Goal: Information Seeking & Learning: Learn about a topic

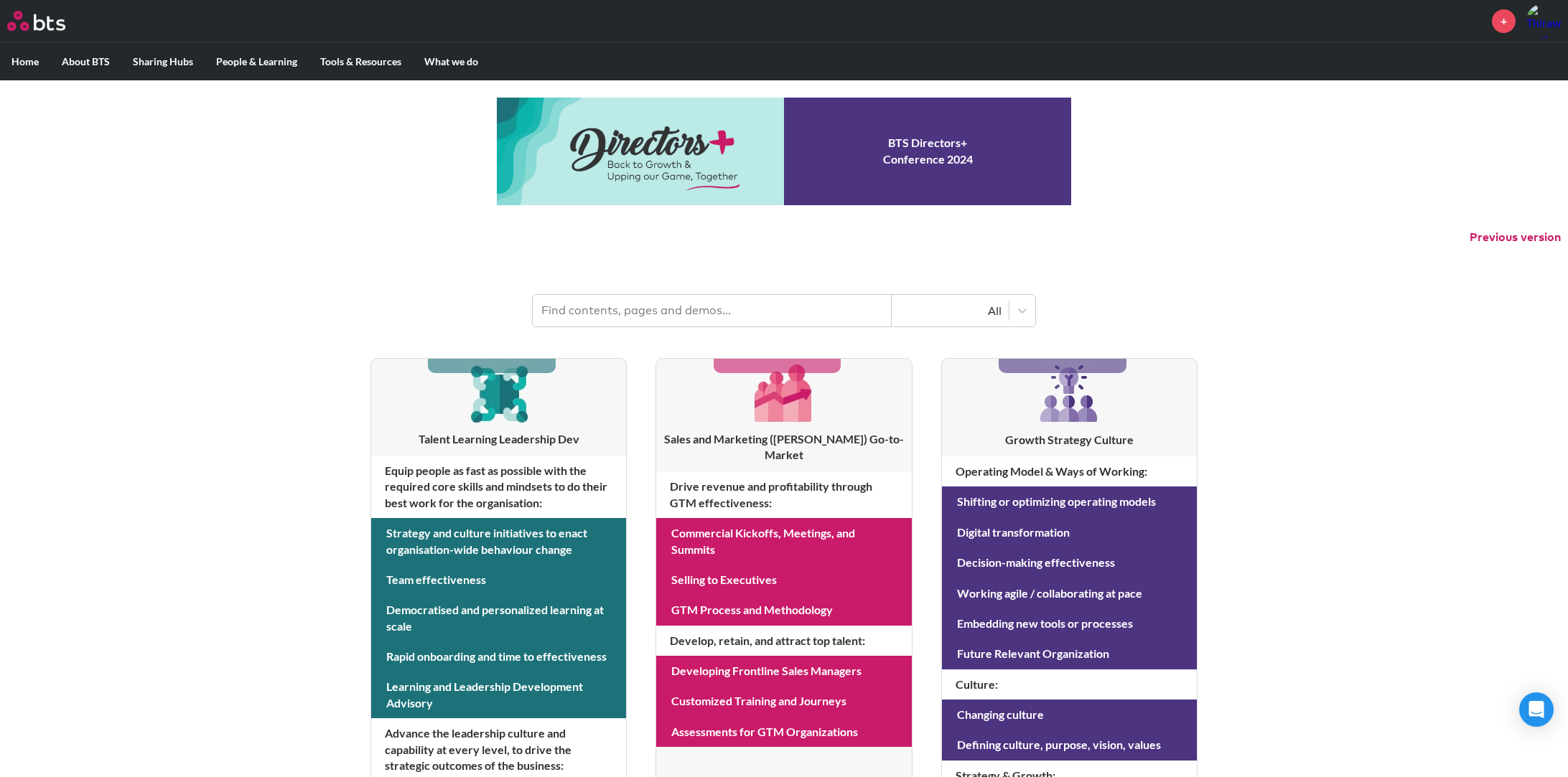
click at [694, 320] on input "text" at bounding box center [712, 311] width 359 height 32
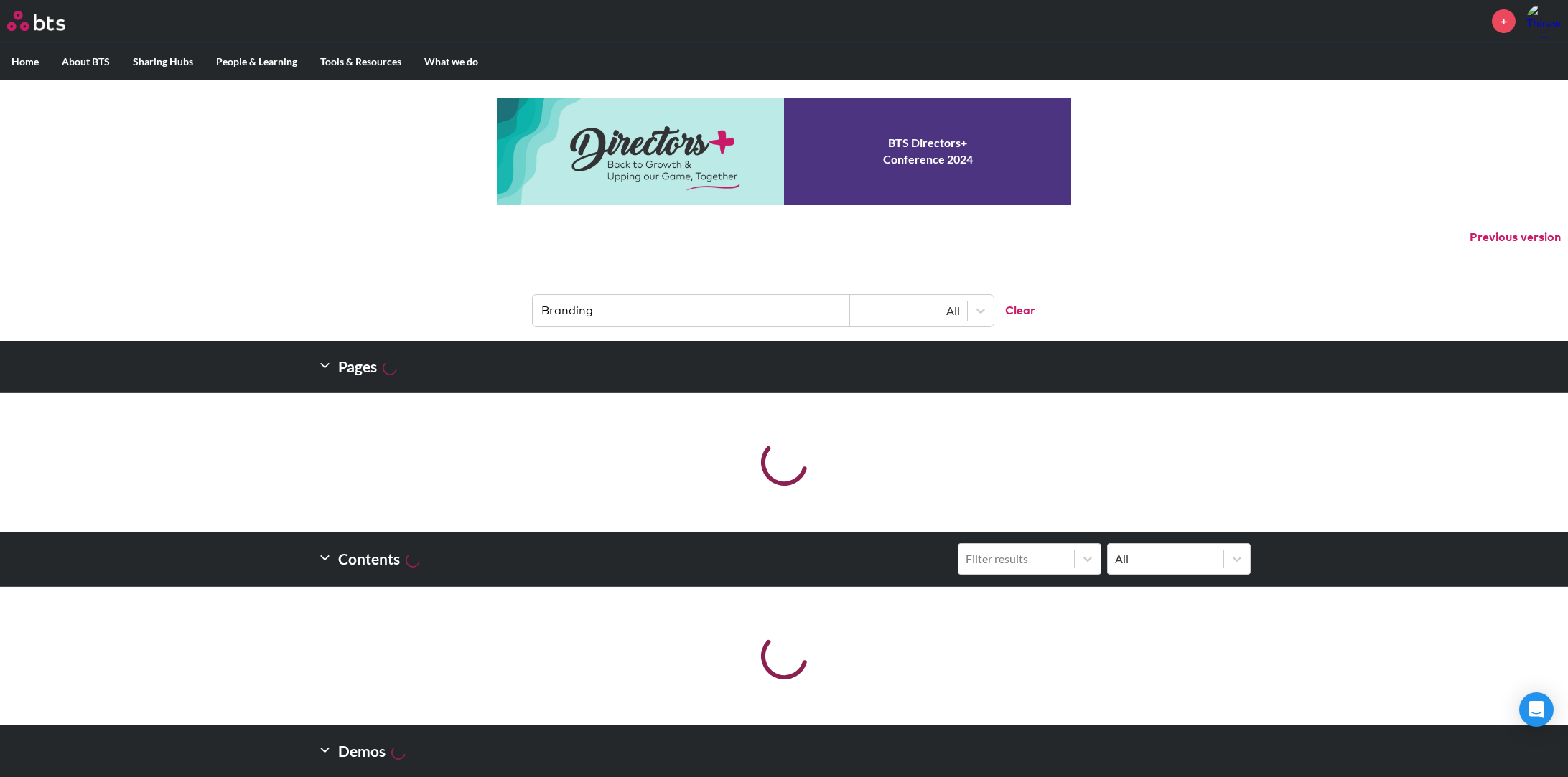
type input "Branding"
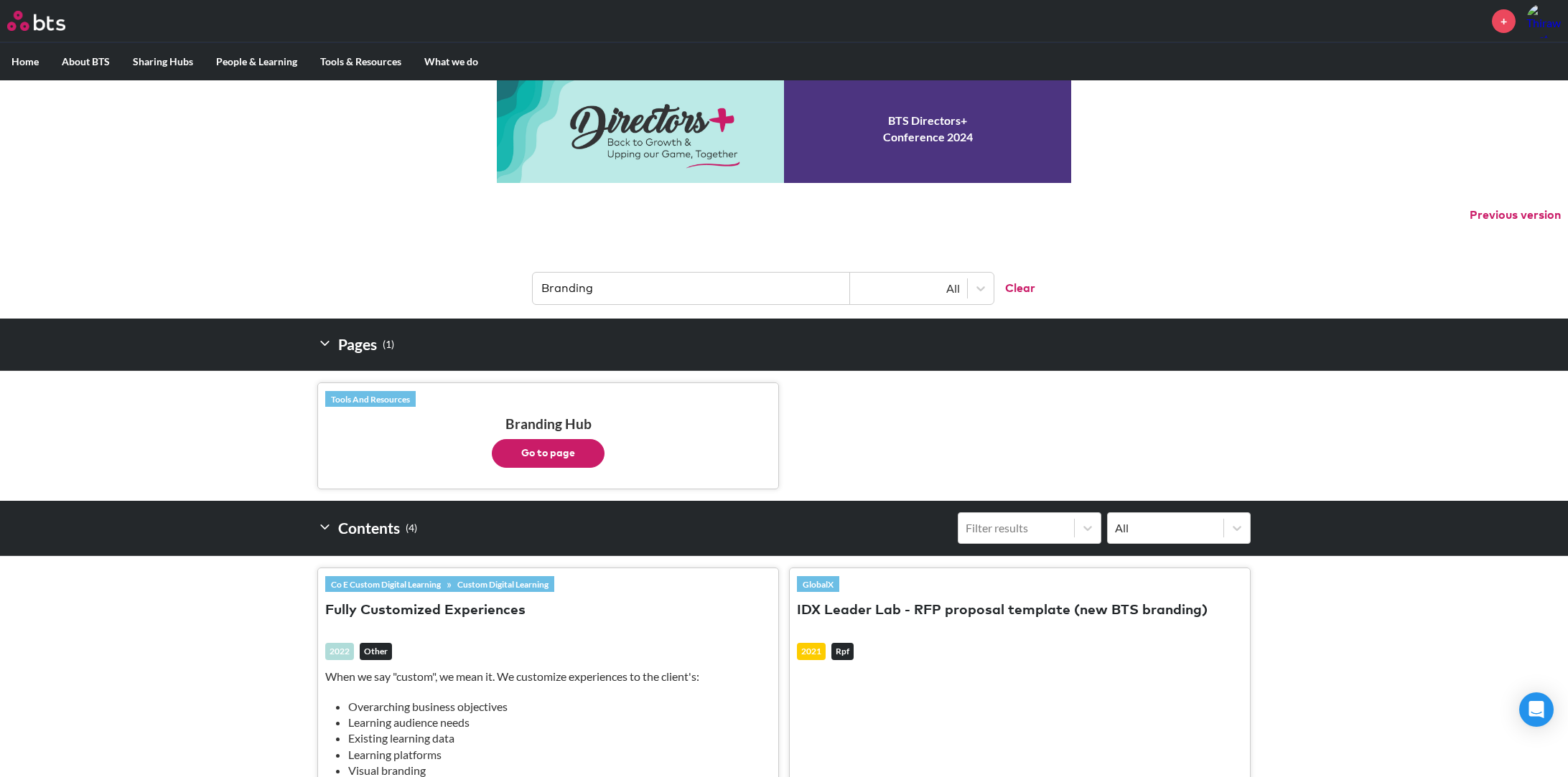
scroll to position [139, 0]
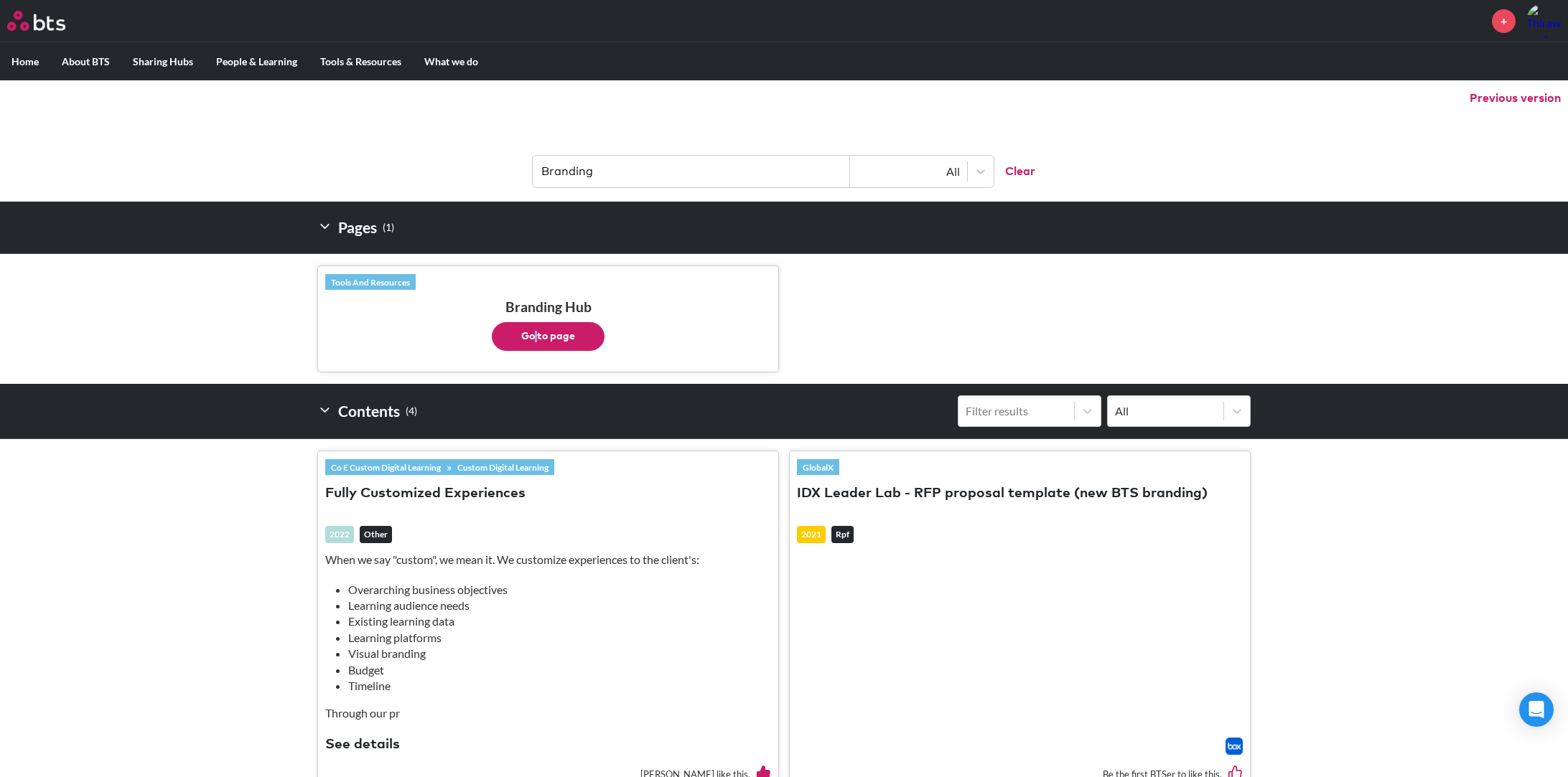
click at [527, 342] on button "Go to page" at bounding box center [548, 336] width 113 height 29
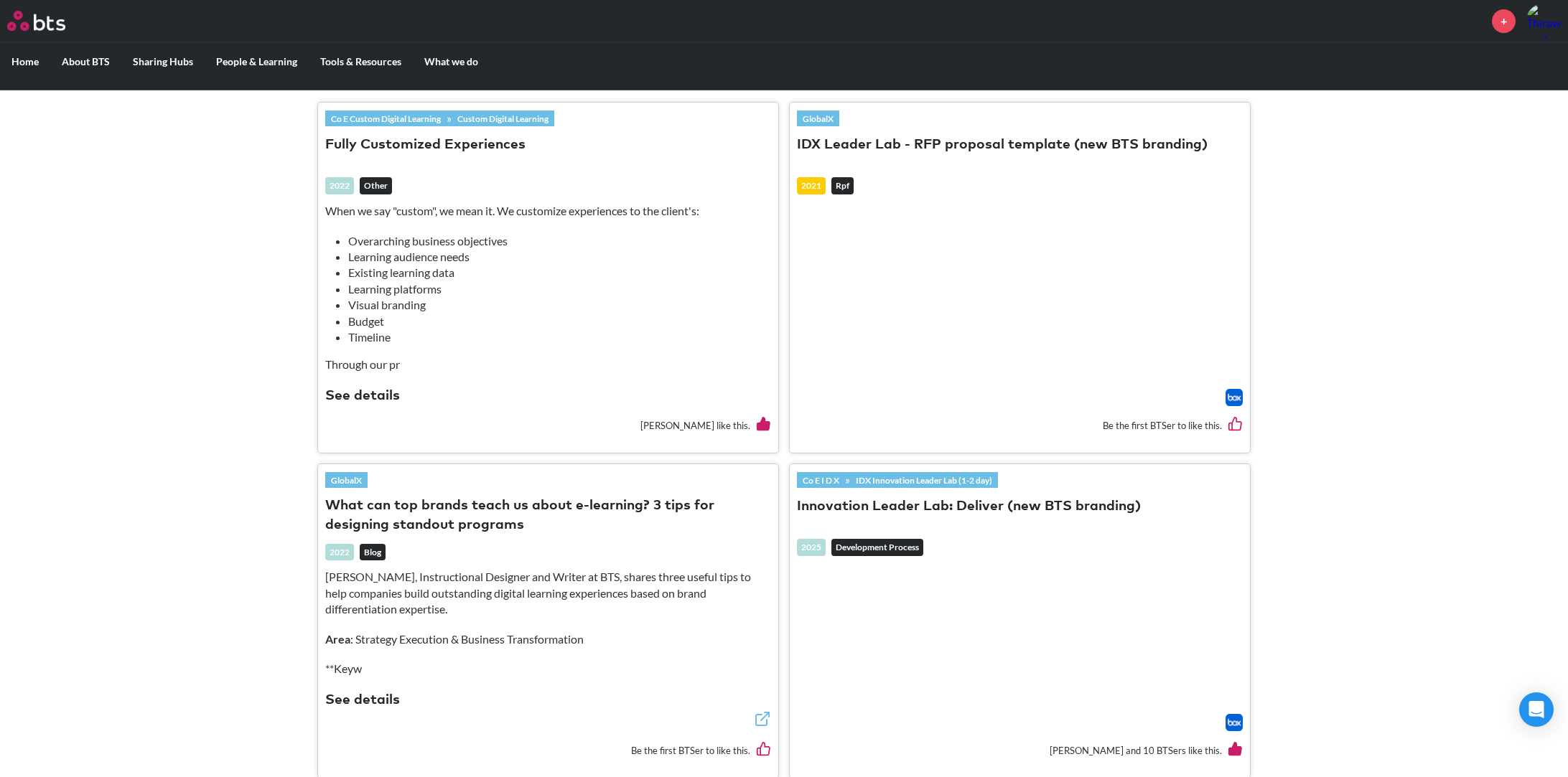
scroll to position [470, 0]
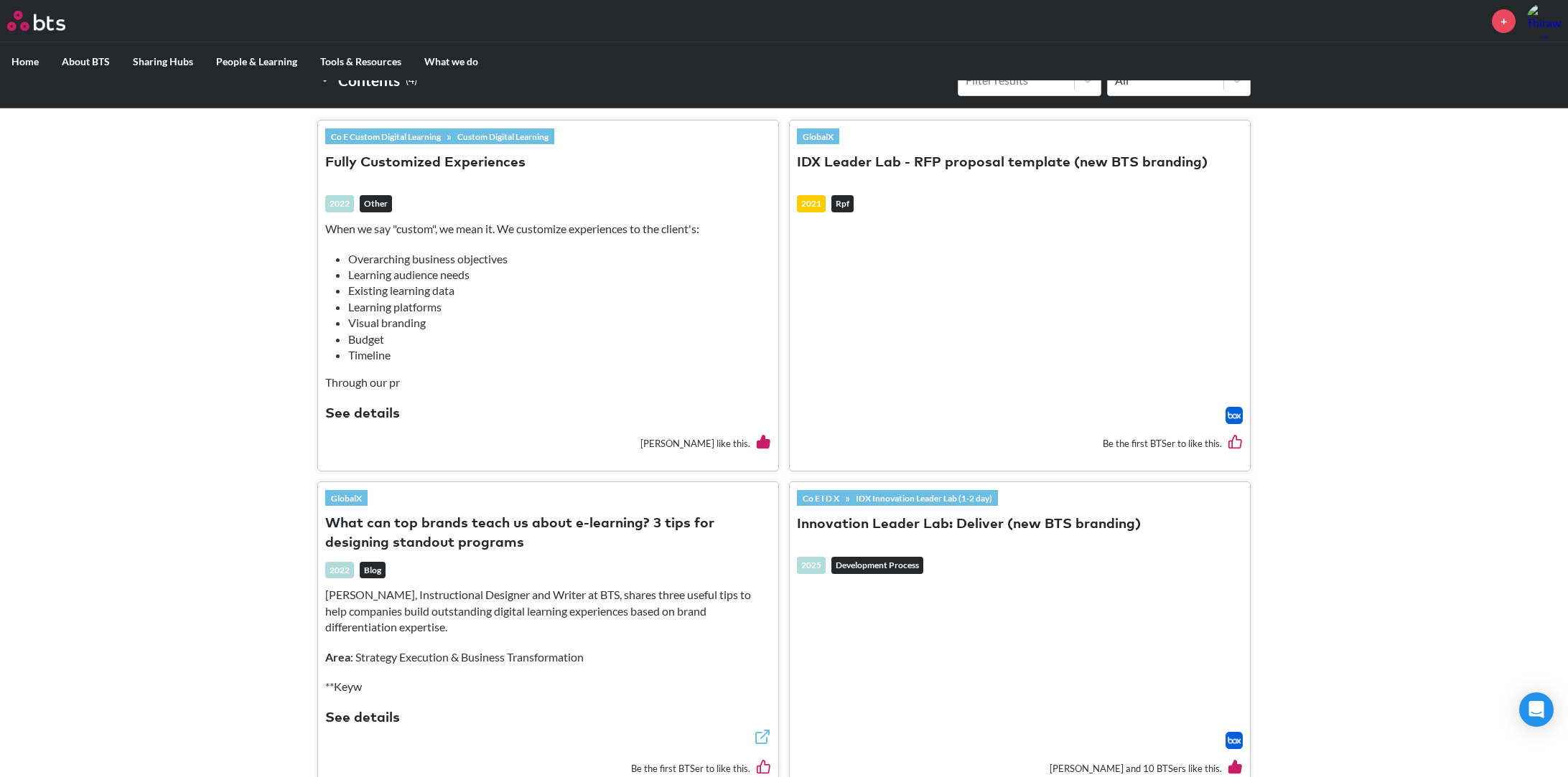
click at [356, 412] on button "See details" at bounding box center [362, 414] width 75 height 19
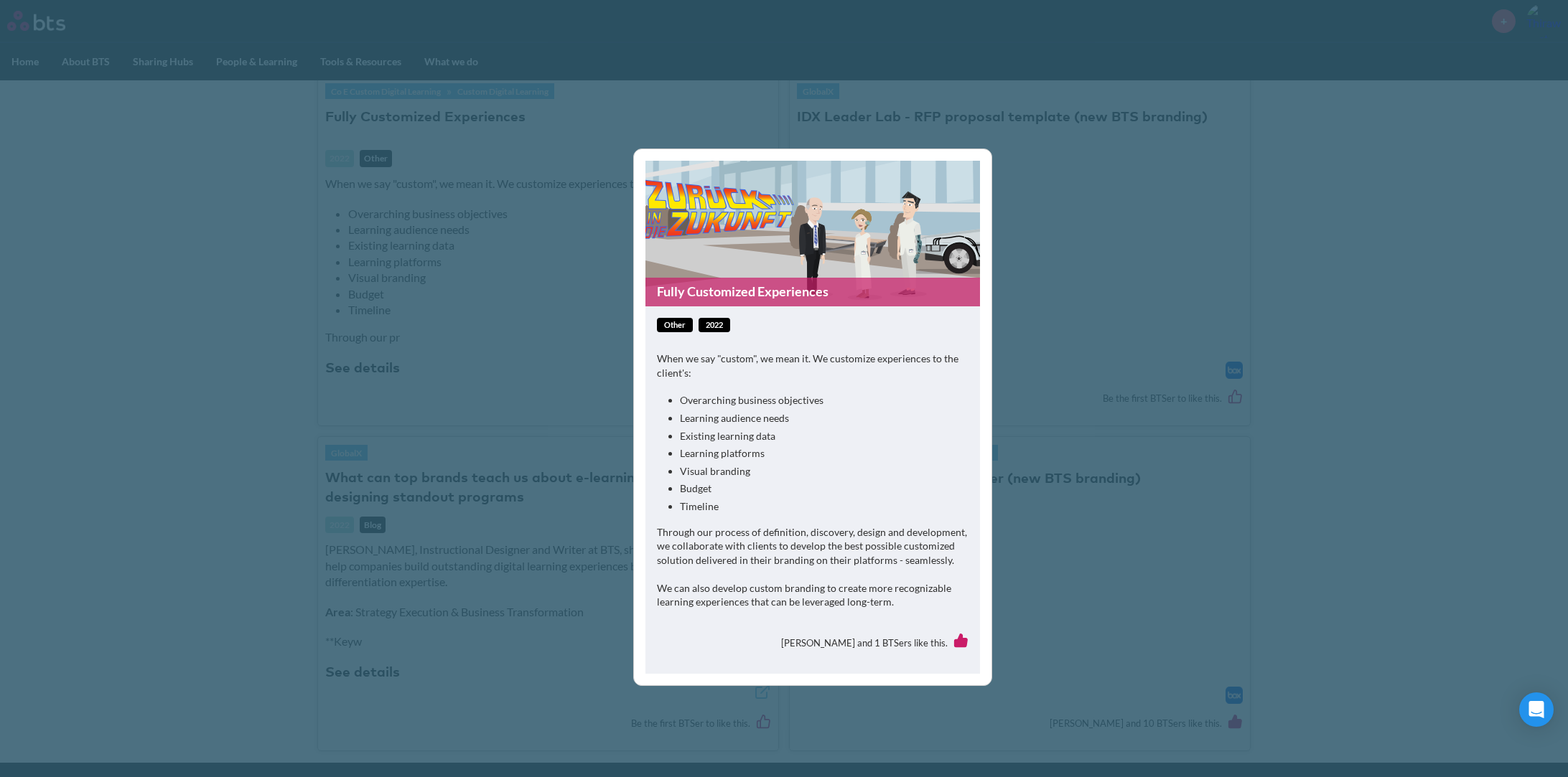
scroll to position [525, 0]
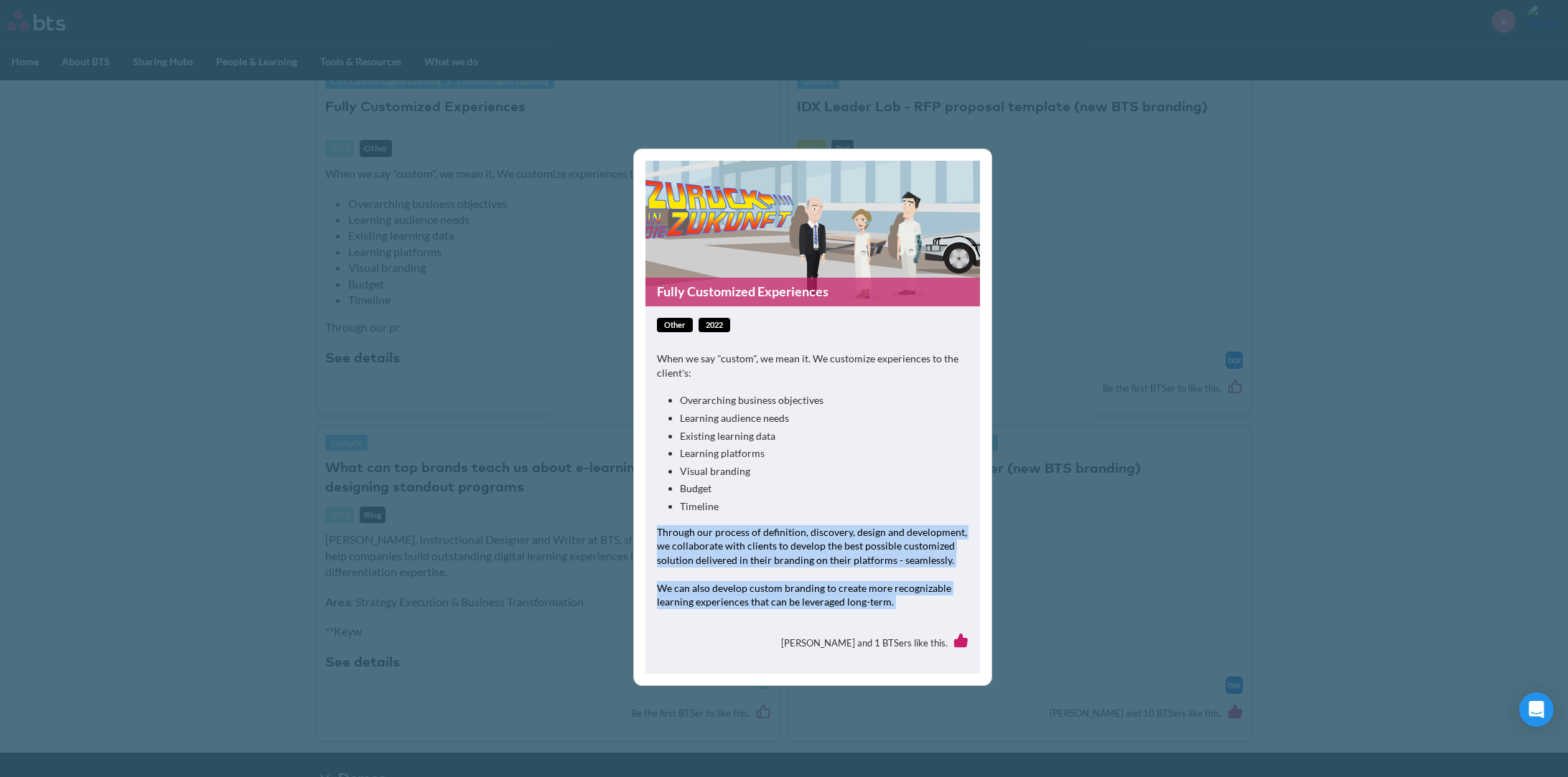
drag, startPoint x: 658, startPoint y: 534, endPoint x: 945, endPoint y: 622, distance: 300.2
click at [944, 623] on div "other 2022 When we say "custom", we mean it. We customize experiences to the cl…" at bounding box center [813, 490] width 335 height 368
click at [1057, 587] on div "Fully Customized Experiences other 2022 When we say "custom", we mean it. We cu…" at bounding box center [784, 388] width 1568 height 777
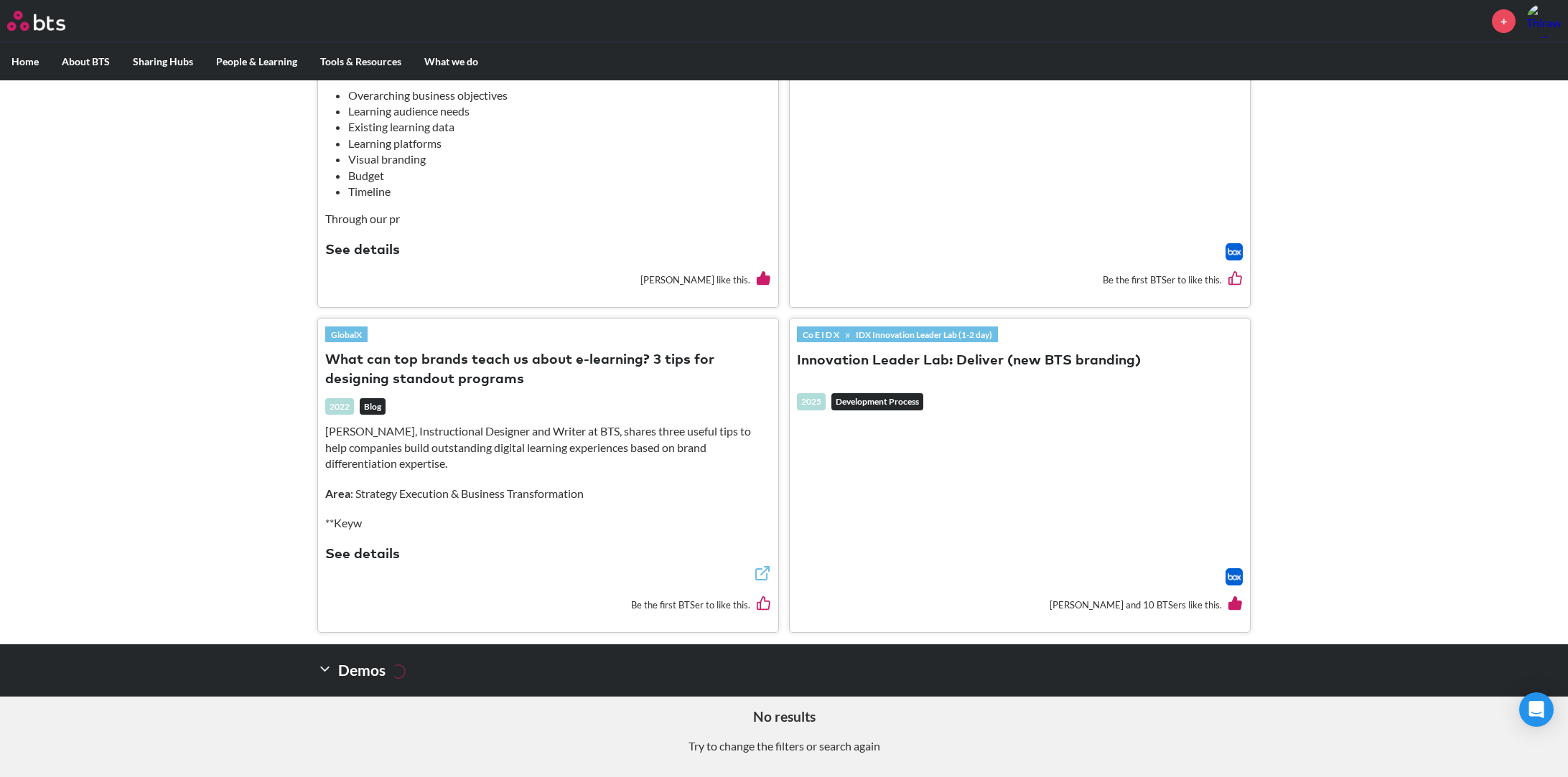
scroll to position [633, 0]
click at [1231, 568] on img at bounding box center [1234, 577] width 18 height 18
click at [922, 353] on button "Innovation Leader Lab: Deliver (new BTS branding)" at bounding box center [968, 361] width 344 height 19
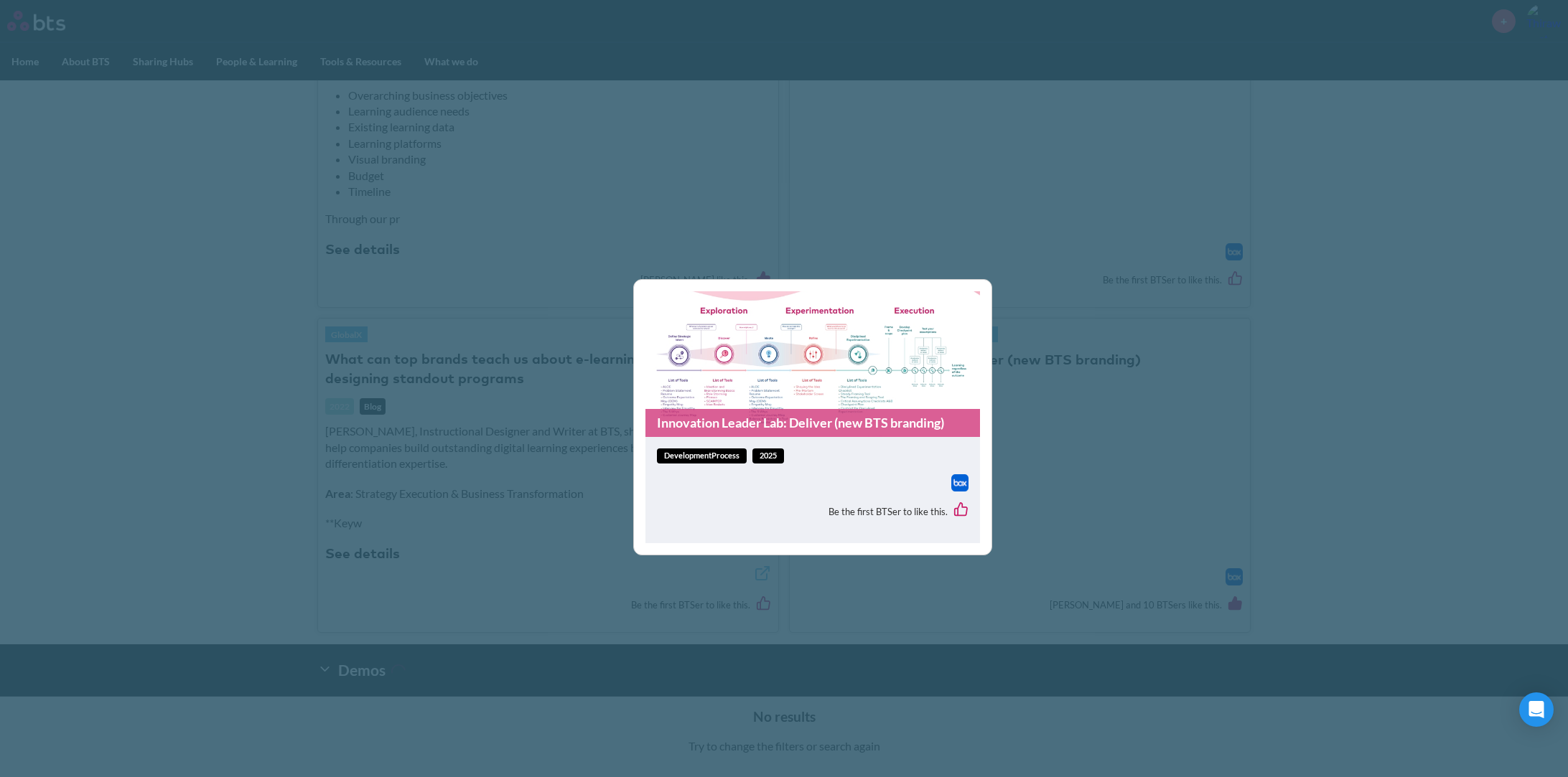
click at [721, 425] on link "Innovation Leader Lab: Deliver (new BTS branding)" at bounding box center [813, 423] width 335 height 28
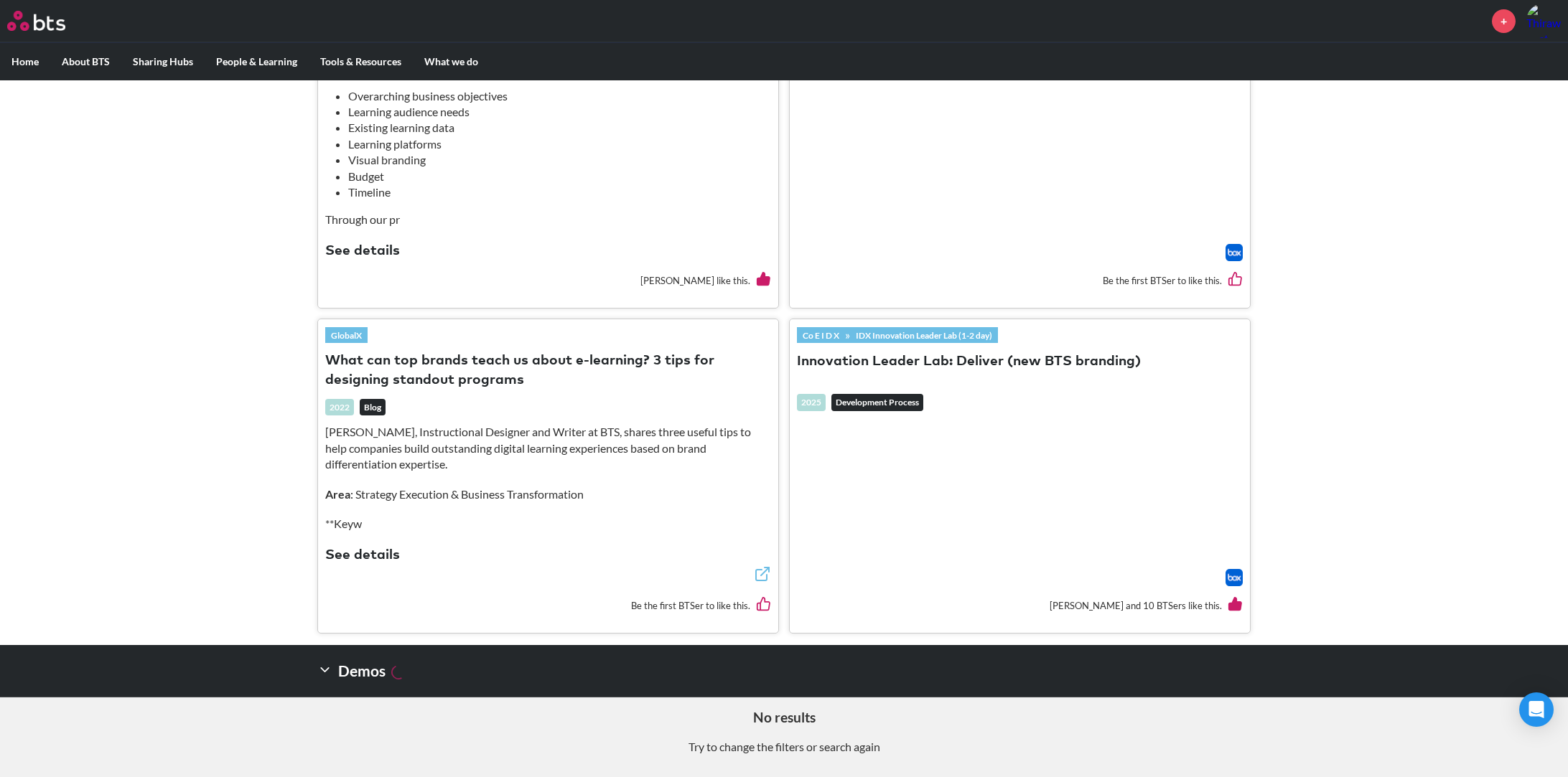
scroll to position [0, 0]
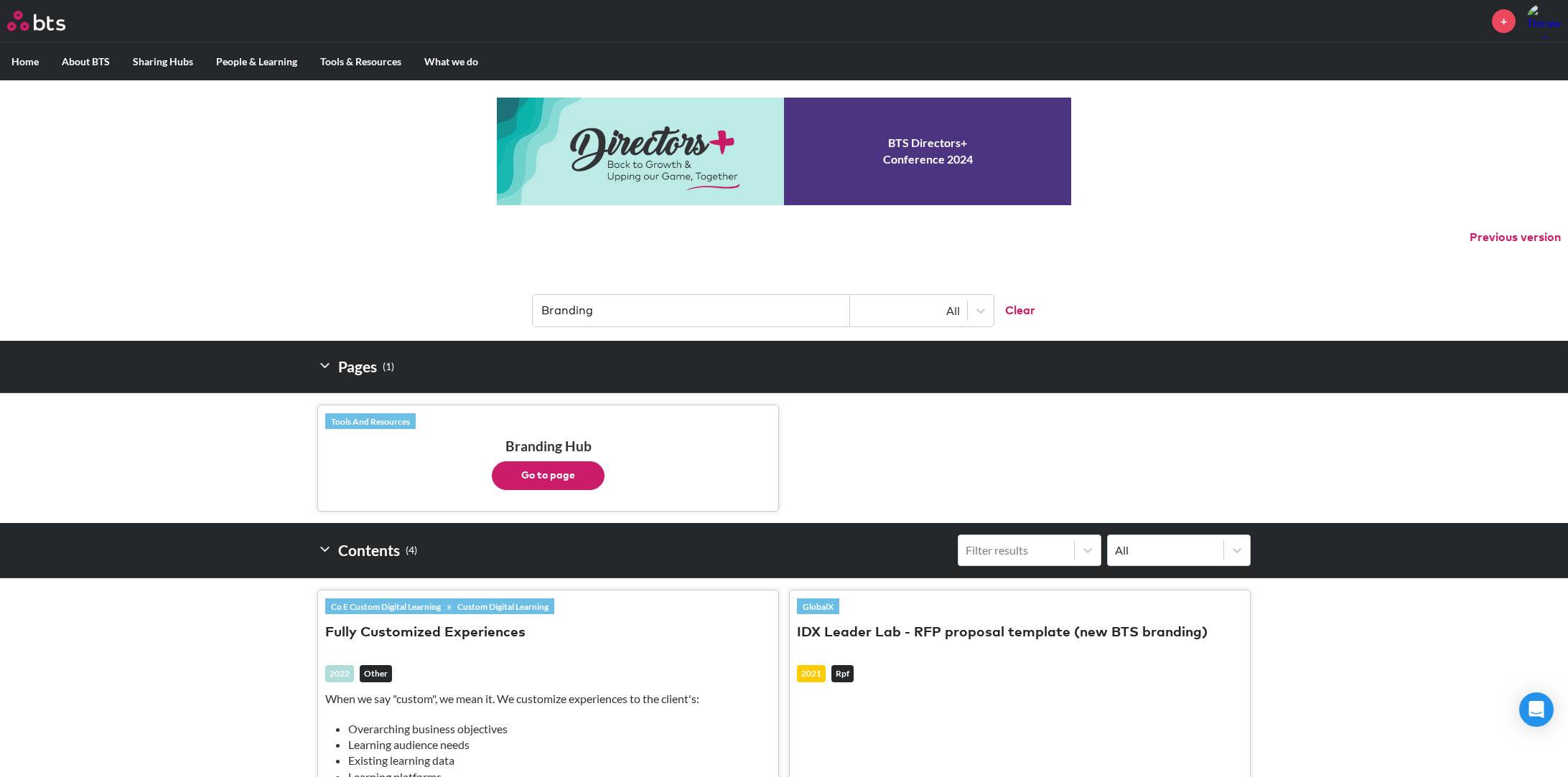
click at [613, 314] on input "Branding" at bounding box center [691, 311] width 317 height 32
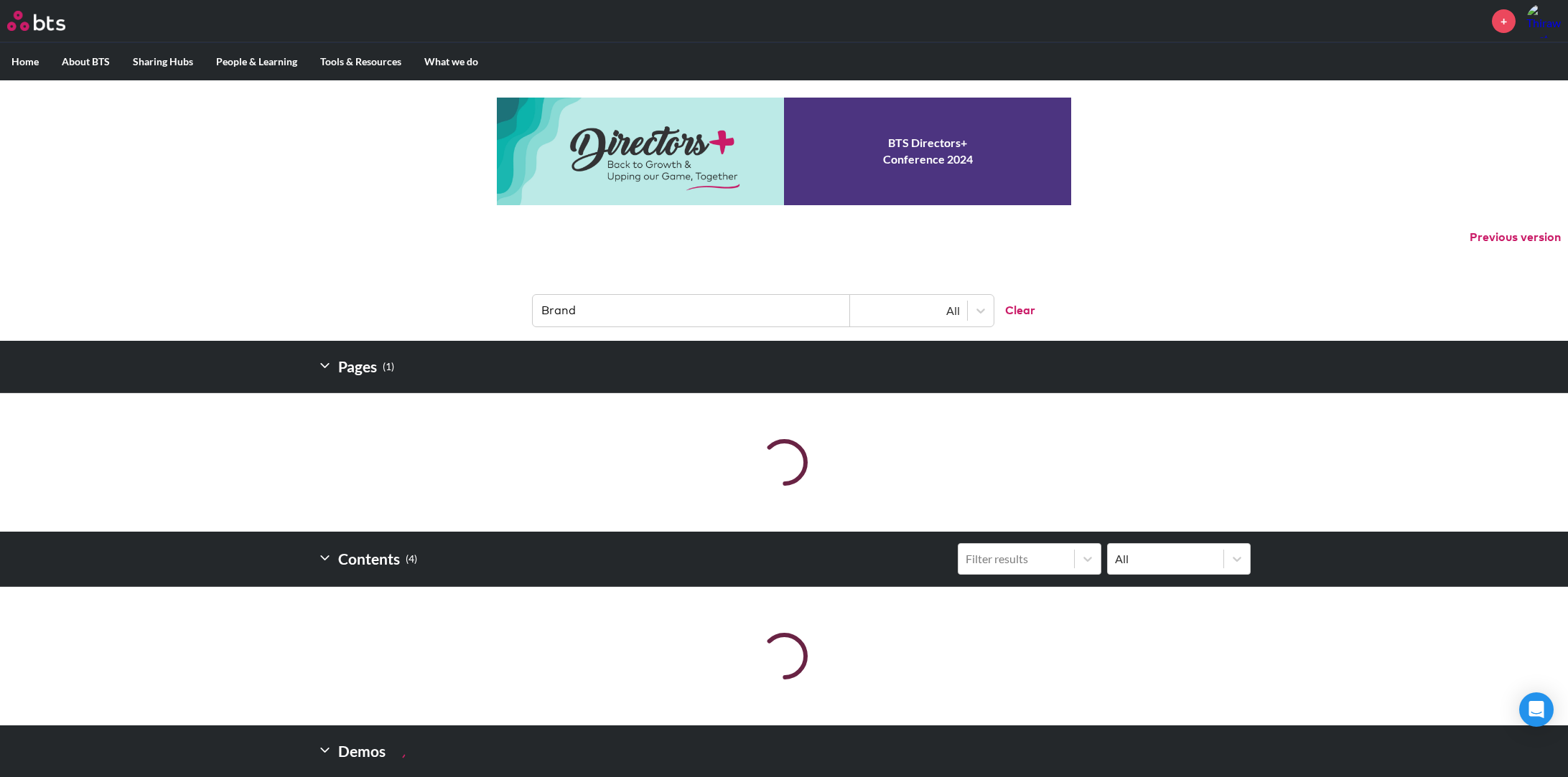
type input "Brand"
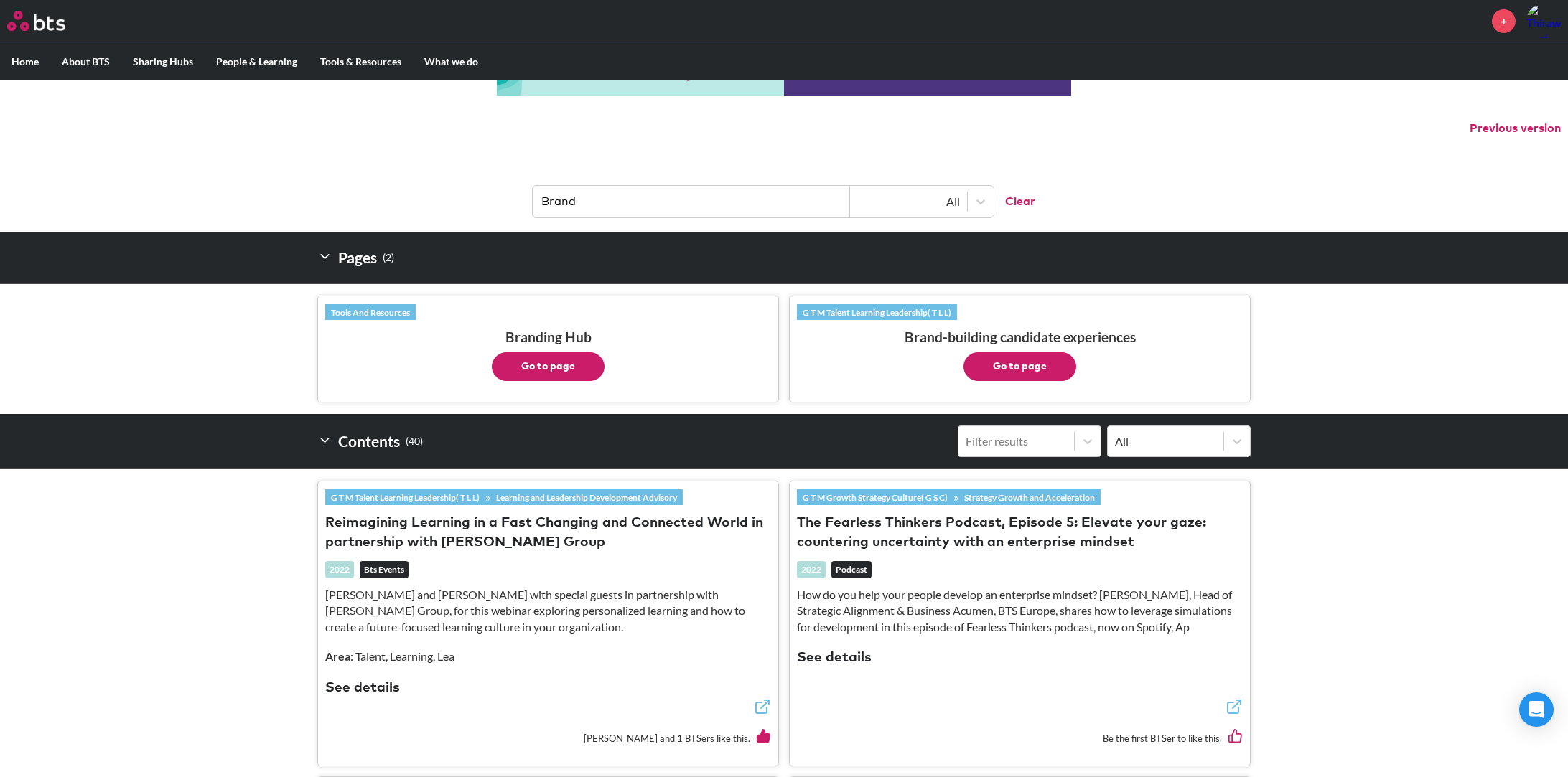
scroll to position [111, 0]
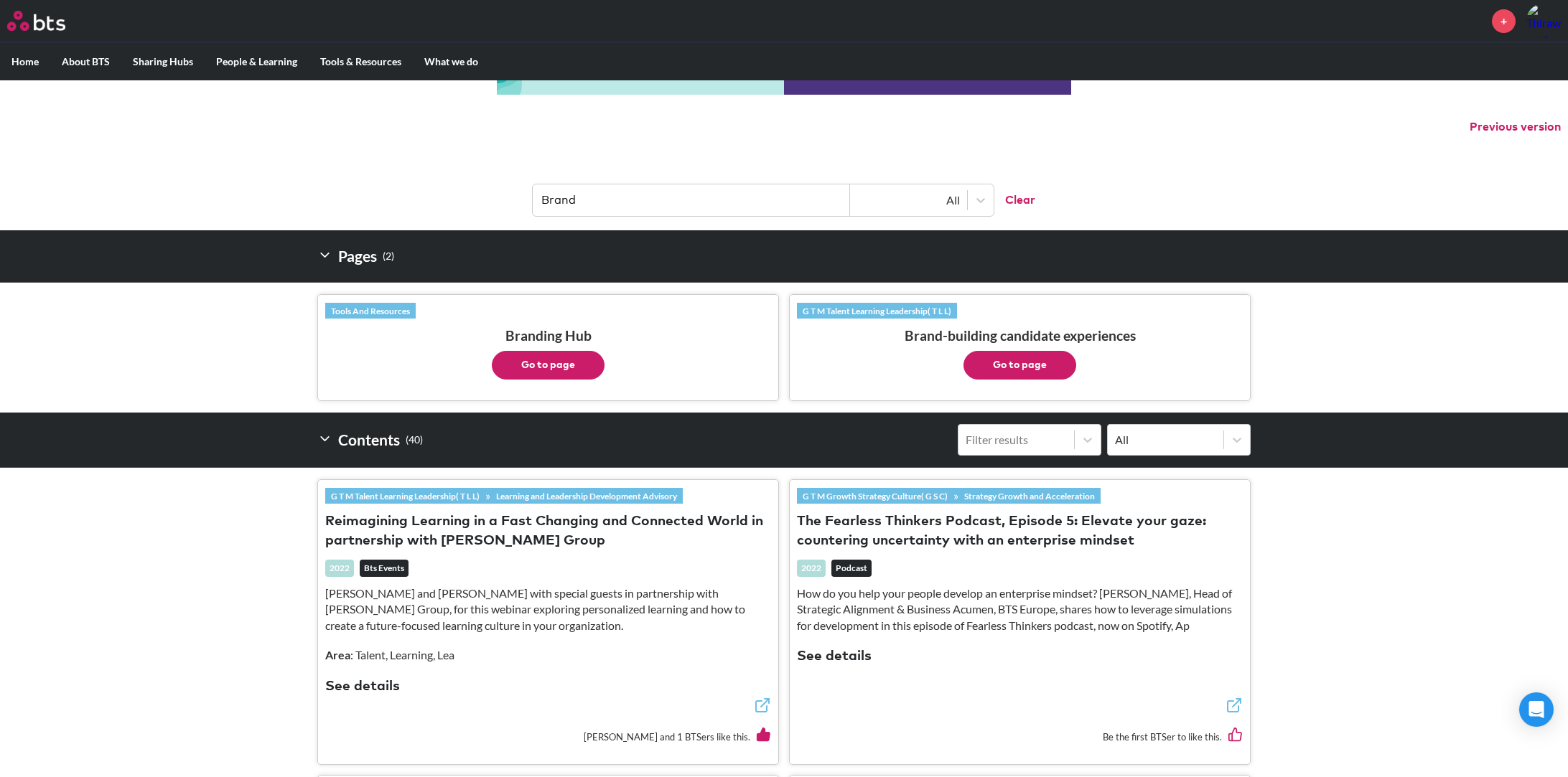
click at [1020, 356] on button "Go to page" at bounding box center [1020, 365] width 113 height 29
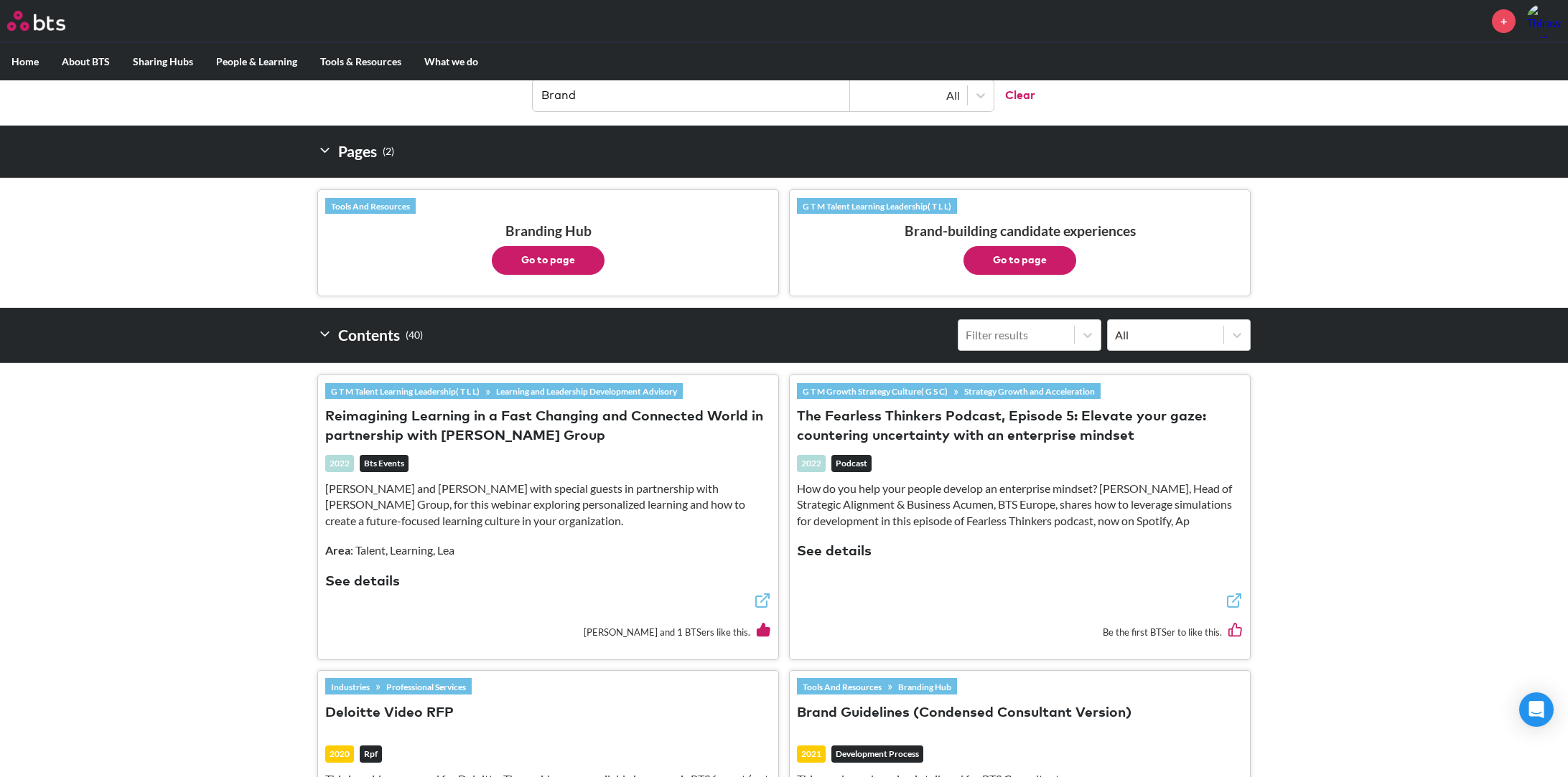
scroll to position [369, 0]
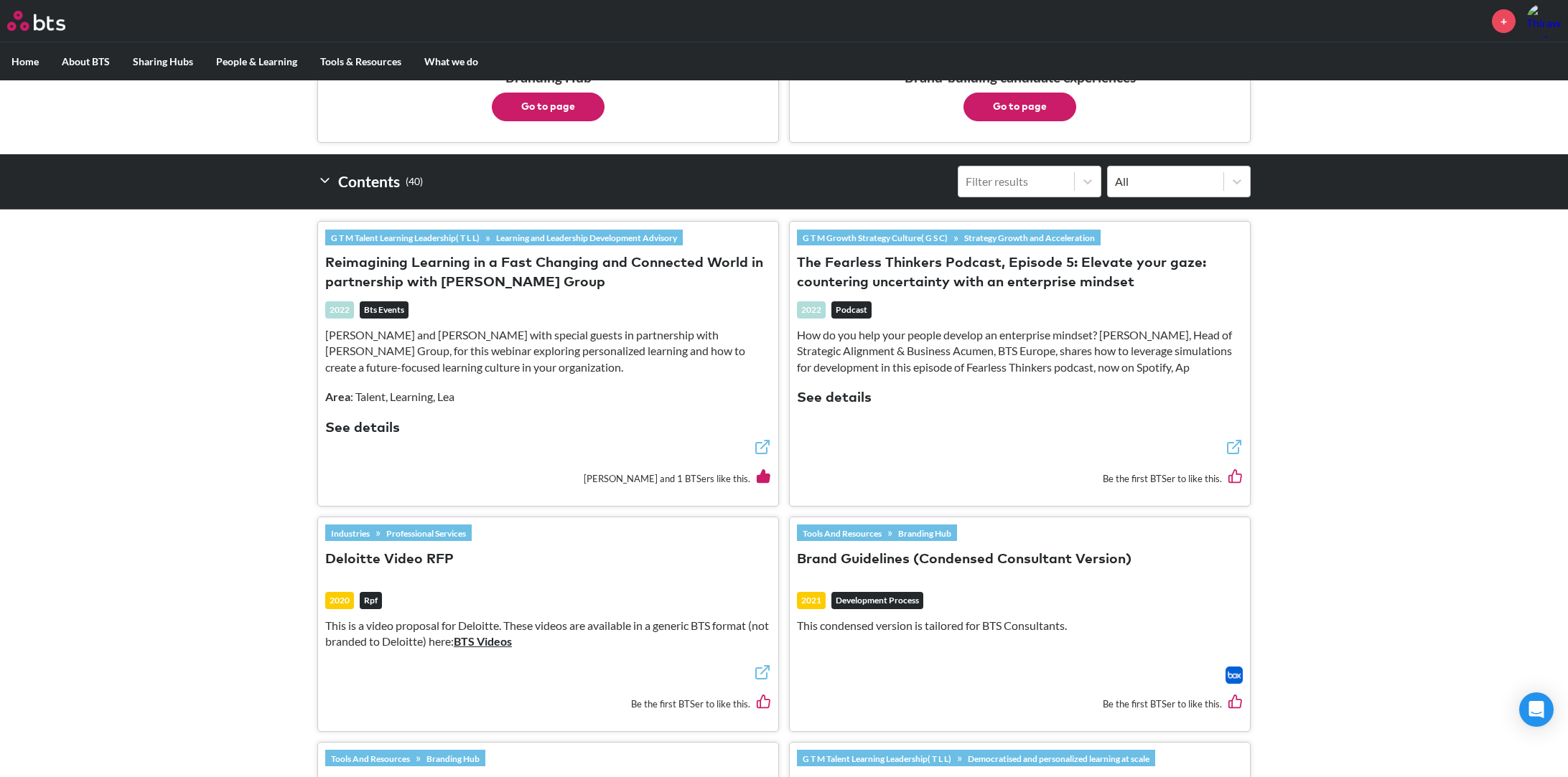
click at [395, 236] on link "G T M Talent Learning Leadership( T L L)" at bounding box center [405, 238] width 160 height 16
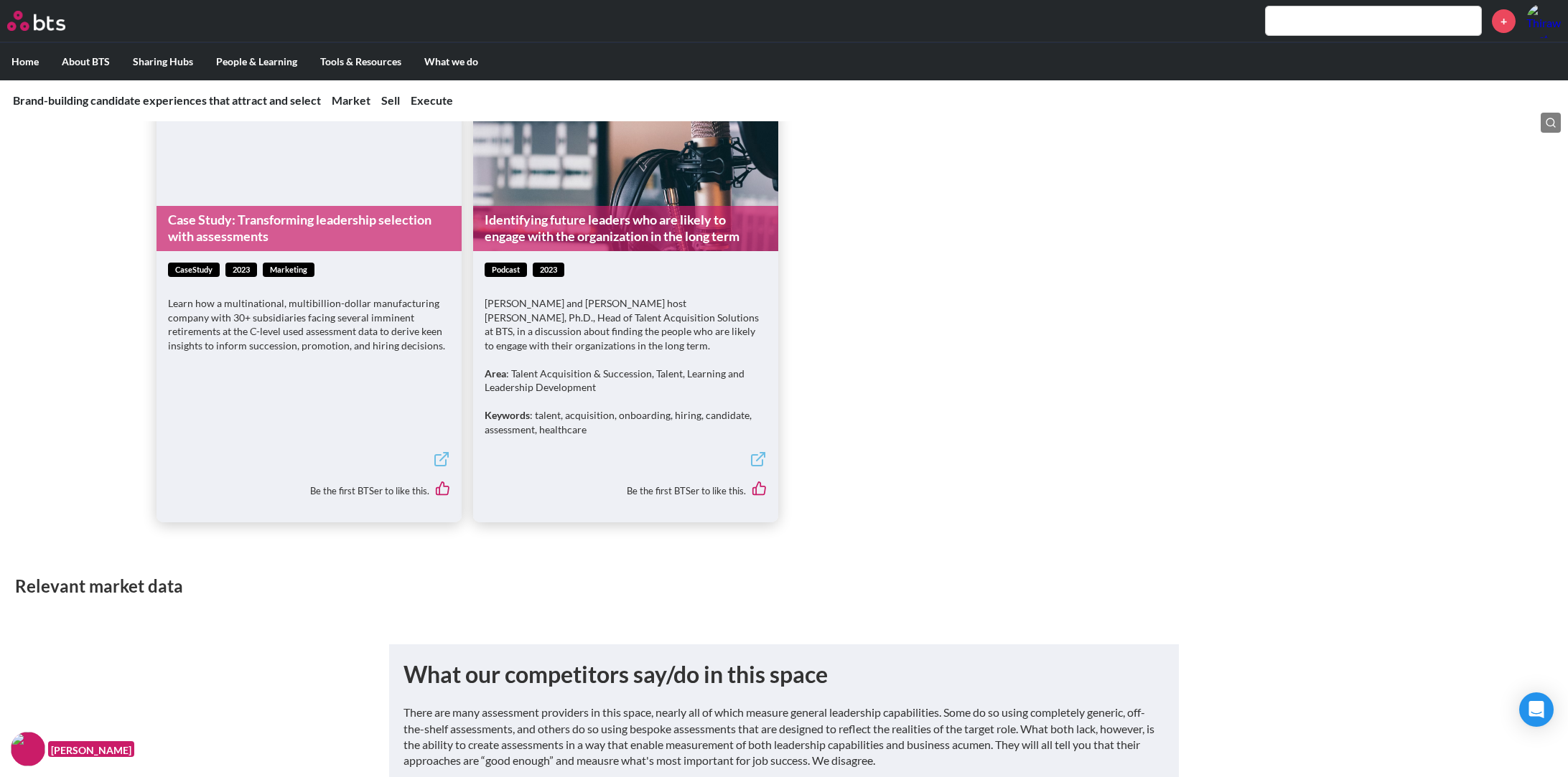
scroll to position [2540, 0]
